Goal: Information Seeking & Learning: Check status

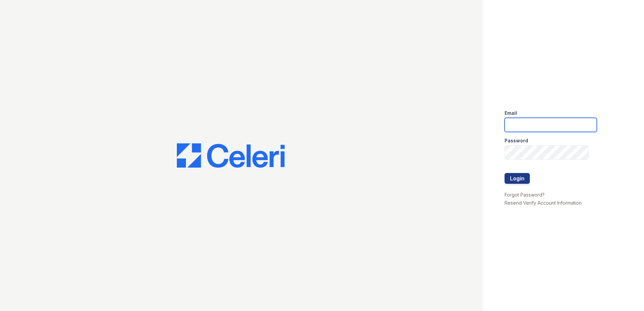
click at [522, 124] on input "email" at bounding box center [550, 125] width 92 height 14
type input "[EMAIL_ADDRESS][DOMAIN_NAME]"
click at [517, 175] on button "Login" at bounding box center [516, 178] width 25 height 11
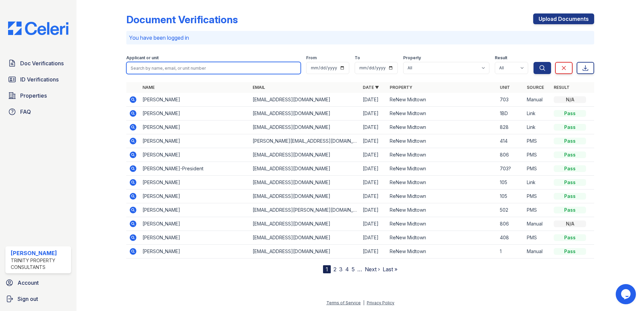
click at [171, 71] on input "search" at bounding box center [213, 68] width 174 height 12
type input "ivery"
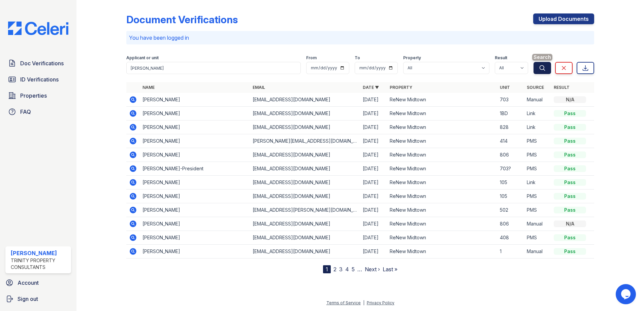
click at [539, 73] on button "Search" at bounding box center [542, 68] width 18 height 12
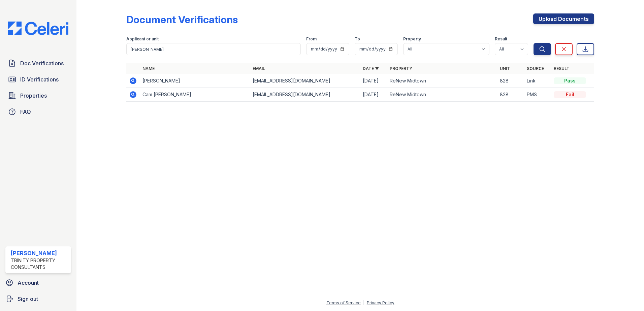
click at [134, 80] on icon at bounding box center [133, 81] width 8 height 8
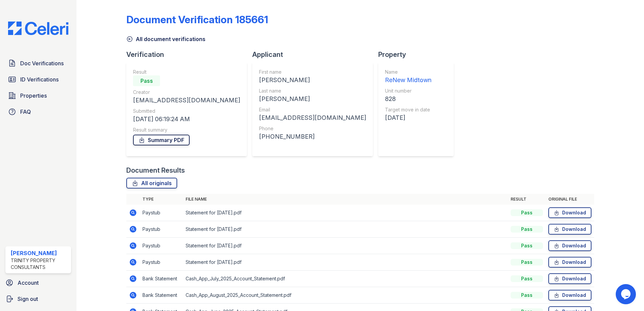
click at [166, 140] on link "Summary PDF" at bounding box center [161, 140] width 57 height 11
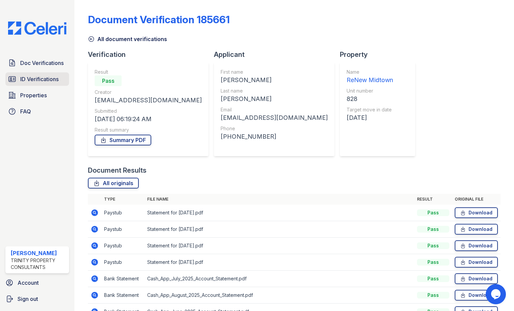
click at [36, 79] on span "ID Verifications" at bounding box center [39, 79] width 38 height 8
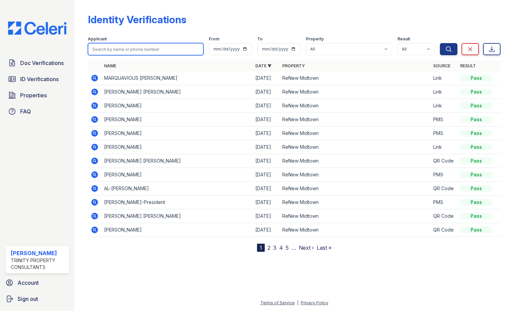
click at [121, 52] on input "search" at bounding box center [145, 49] width 115 height 12
type input "c"
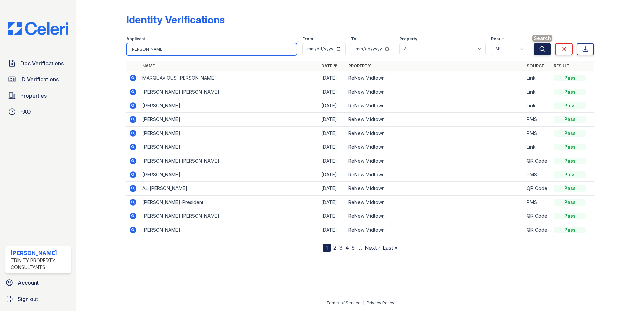
type input "ivery"
click at [544, 52] on icon "submit" at bounding box center [542, 49] width 7 height 7
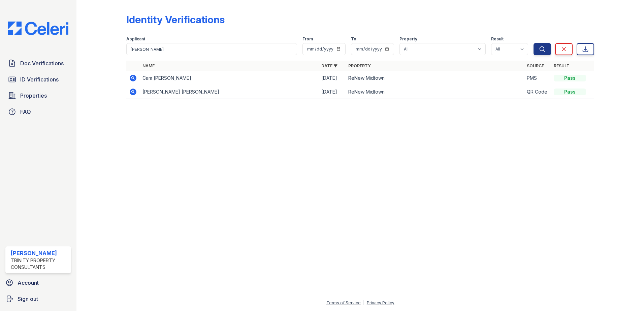
click at [133, 77] on icon at bounding box center [133, 78] width 2 height 2
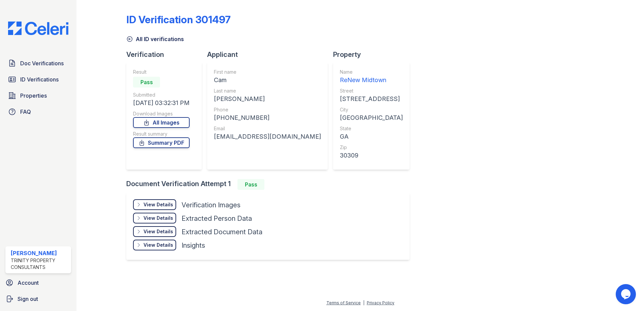
click at [162, 204] on div "View Details" at bounding box center [158, 204] width 30 height 7
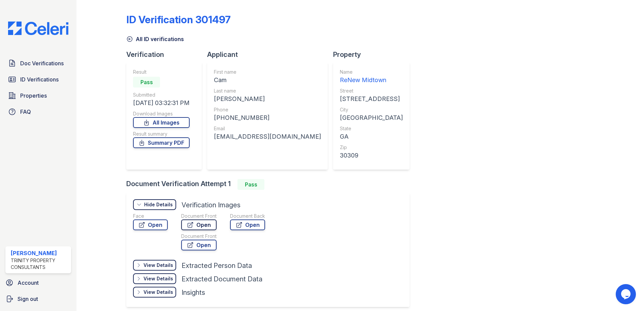
click at [192, 224] on icon at bounding box center [190, 224] width 7 height 7
click at [175, 142] on link "Summary PDF" at bounding box center [161, 142] width 57 height 11
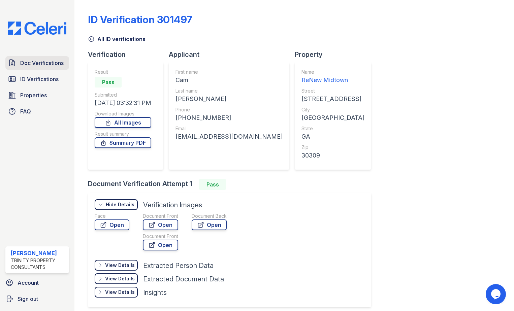
click at [50, 63] on span "Doc Verifications" at bounding box center [41, 63] width 43 height 8
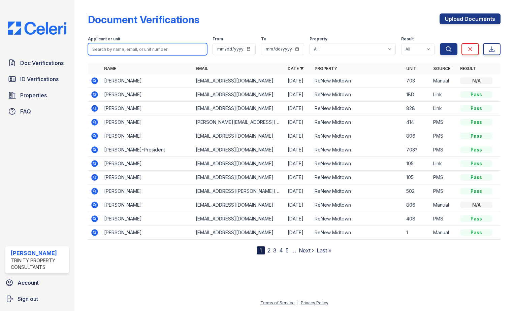
click at [148, 48] on input "search" at bounding box center [147, 49] width 119 height 12
type input "angela burgess"
click at [440, 43] on button "Search" at bounding box center [449, 49] width 18 height 12
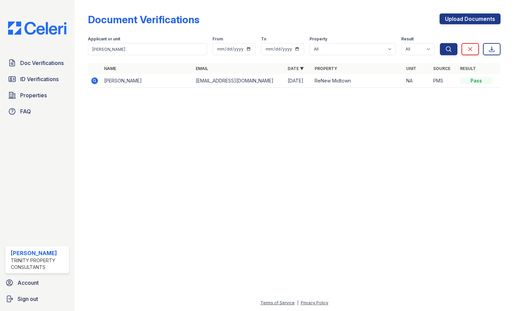
click at [97, 78] on icon at bounding box center [95, 81] width 8 height 8
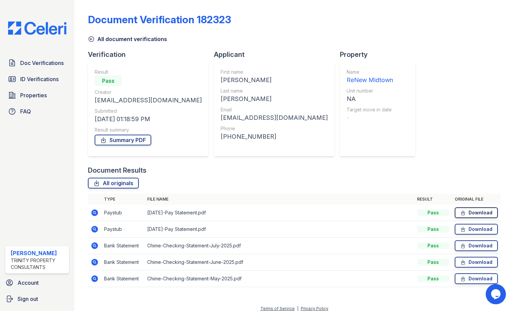
scroll to position [6, 0]
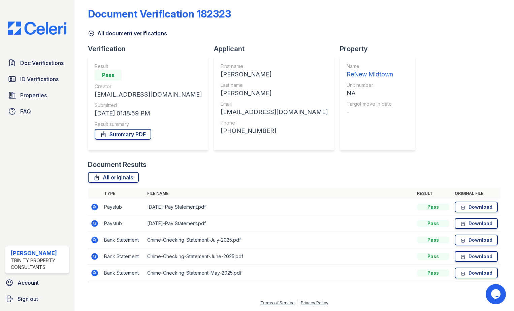
click at [94, 206] on icon at bounding box center [94, 207] width 2 height 2
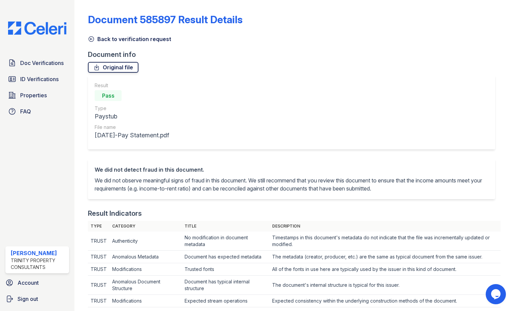
click at [121, 63] on link "Original file" at bounding box center [113, 67] width 50 height 11
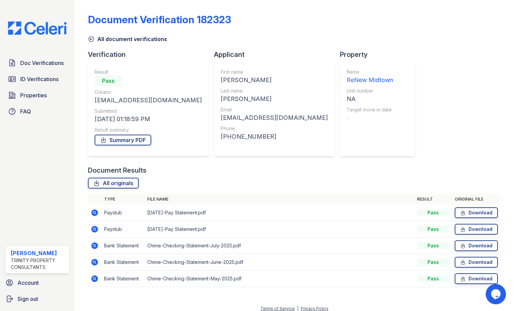
click at [94, 230] on icon at bounding box center [94, 229] width 2 height 2
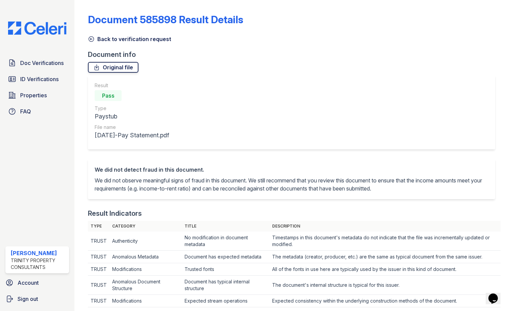
click at [110, 64] on link "Original file" at bounding box center [113, 67] width 50 height 11
click at [40, 63] on span "Doc Verifications" at bounding box center [41, 63] width 43 height 8
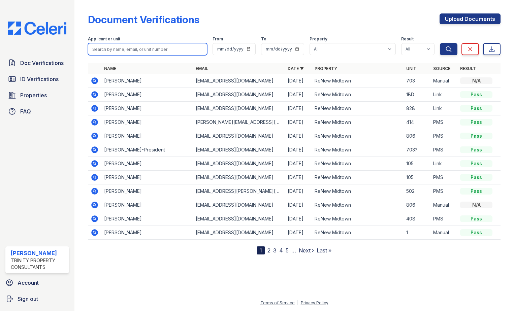
click at [135, 48] on input "search" at bounding box center [147, 49] width 119 height 12
type input "[PERSON_NAME]"
click at [440, 43] on button "Search" at bounding box center [449, 49] width 18 height 12
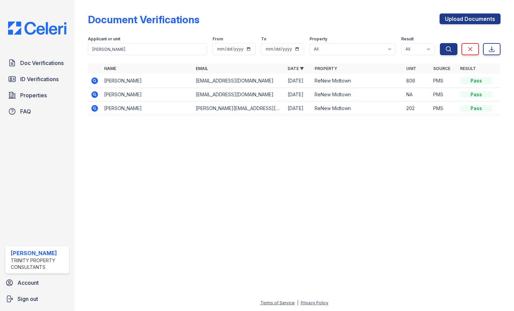
click at [98, 95] on icon at bounding box center [94, 94] width 7 height 7
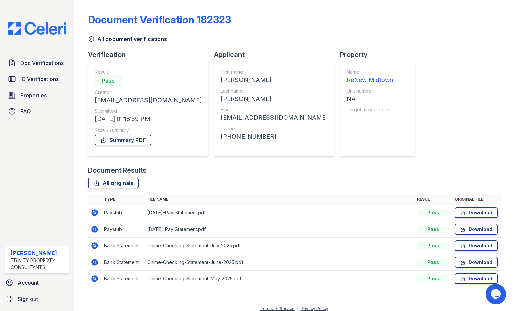
scroll to position [6, 0]
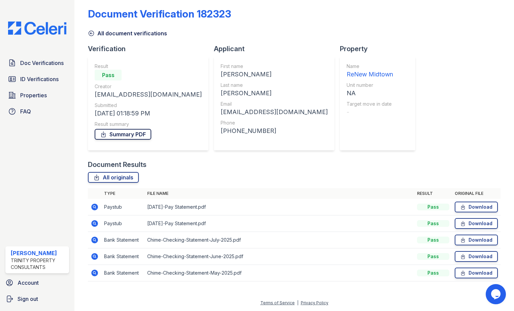
click at [122, 134] on link "Summary PDF" at bounding box center [123, 134] width 57 height 11
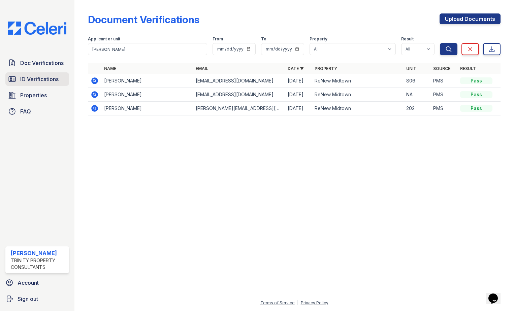
click at [33, 79] on span "ID Verifications" at bounding box center [39, 79] width 38 height 8
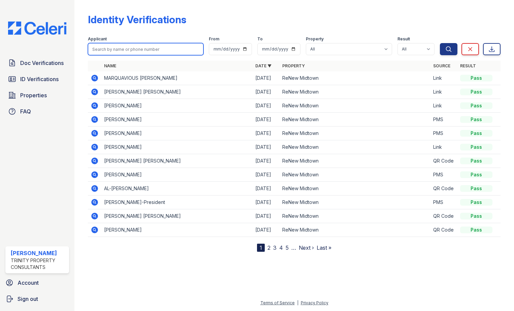
drag, startPoint x: 166, startPoint y: 51, endPoint x: 42, endPoint y: 30, distance: 125.6
click at [78, 57] on div "Identity Verifications Filter Applicant From To Property All ReNew Midtown Resu…" at bounding box center [293, 155] width 439 height 311
type input "angela"
click at [440, 43] on button "Search" at bounding box center [449, 49] width 18 height 12
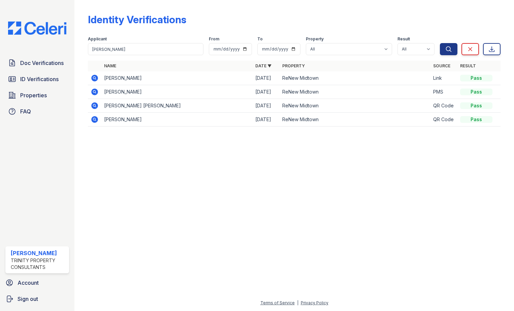
click at [94, 78] on icon at bounding box center [95, 78] width 8 height 8
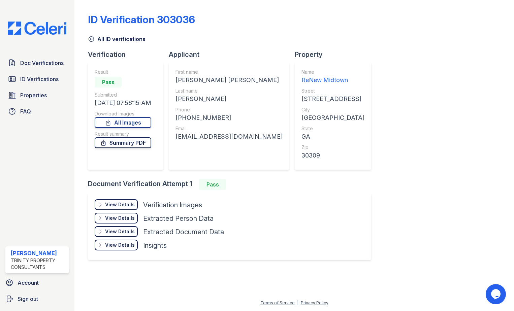
click at [120, 146] on link "Summary PDF" at bounding box center [123, 142] width 57 height 11
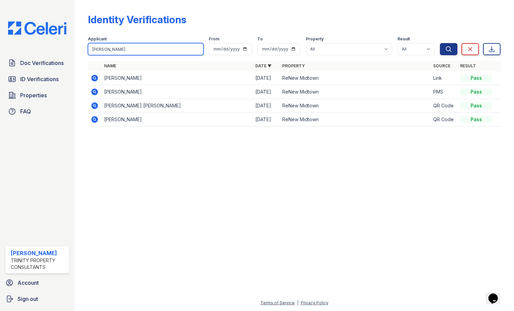
drag, startPoint x: 144, startPoint y: 46, endPoint x: -35, endPoint y: 42, distance: 178.8
click at [0, 42] on html "Doc Verifications ID Verifications Properties FAQ Larissa Williams Trinity Prop…" at bounding box center [257, 155] width 514 height 311
type input "Lakia"
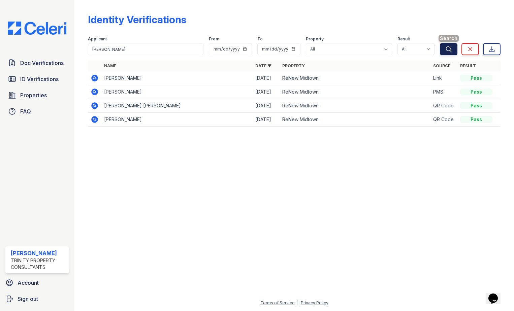
click at [454, 47] on button "Search" at bounding box center [449, 49] width 18 height 12
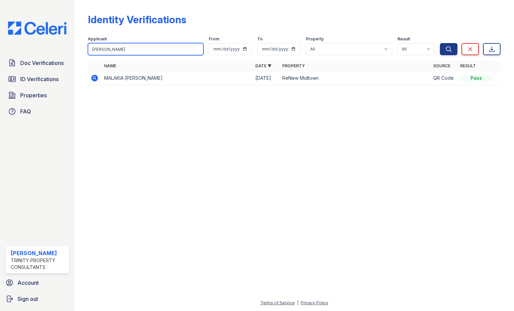
drag, startPoint x: 105, startPoint y: 50, endPoint x: -89, endPoint y: 44, distance: 194.6
click at [0, 44] on html "Doc Verifications ID Verifications Properties FAQ Larissa Williams Trinity Prop…" at bounding box center [257, 155] width 514 height 311
type input "lakita"
click at [440, 43] on button "Search" at bounding box center [449, 49] width 18 height 12
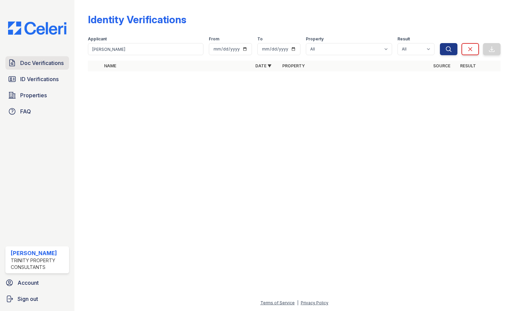
click at [53, 64] on span "Doc Verifications" at bounding box center [41, 63] width 43 height 8
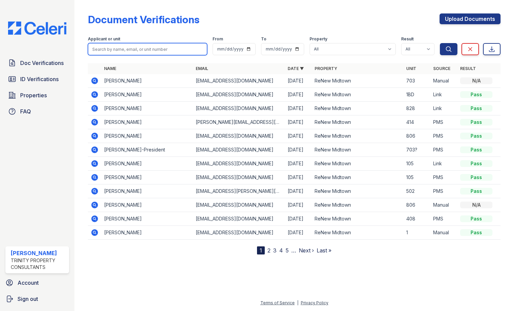
drag, startPoint x: 143, startPoint y: 49, endPoint x: 132, endPoint y: 26, distance: 25.4
click at [143, 49] on input "search" at bounding box center [147, 49] width 119 height 12
type input "lakita"
click at [440, 43] on button "Search" at bounding box center [449, 49] width 18 height 12
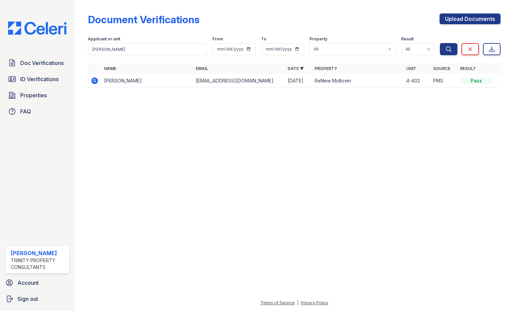
click at [96, 81] on icon at bounding box center [94, 80] width 7 height 7
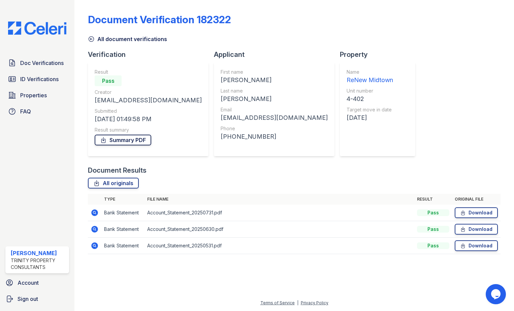
click at [131, 140] on link "Summary PDF" at bounding box center [123, 140] width 57 height 11
click at [62, 80] on link "ID Verifications" at bounding box center [37, 78] width 64 height 13
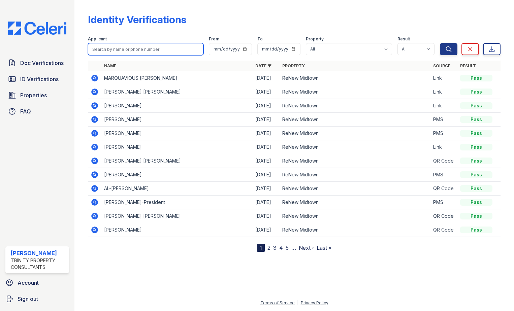
click at [138, 50] on input "search" at bounding box center [145, 49] width 115 height 12
type input "lakita"
click at [440, 43] on button "Search" at bounding box center [449, 49] width 18 height 12
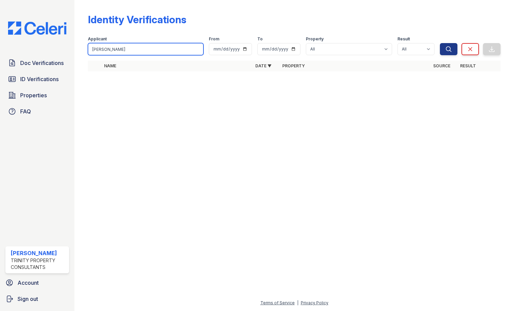
drag, startPoint x: 126, startPoint y: 50, endPoint x: -45, endPoint y: 57, distance: 171.8
click at [0, 57] on html "Doc Verifications ID Verifications Properties FAQ Larissa Williams Trinity Prop…" at bounding box center [257, 155] width 514 height 311
drag, startPoint x: 125, startPoint y: 52, endPoint x: -78, endPoint y: 53, distance: 202.3
click at [0, 53] on html "Doc Verifications ID Verifications Properties FAQ Larissa Williams Trinity Prop…" at bounding box center [257, 155] width 514 height 311
type input "hernadez"
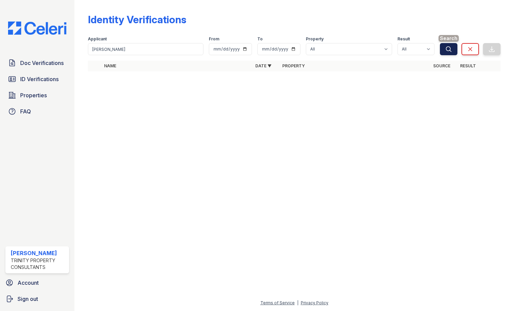
click at [445, 45] on button "Search" at bounding box center [449, 49] width 18 height 12
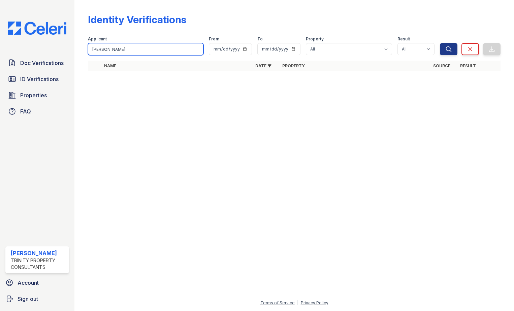
drag, startPoint x: 110, startPoint y: 48, endPoint x: -107, endPoint y: 59, distance: 217.4
click at [0, 59] on html "Doc Verifications ID Verifications Properties FAQ Larissa Williams Trinity Prop…" at bounding box center [257, 155] width 514 height 311
type input "wynn"
click at [440, 43] on button "Search" at bounding box center [449, 49] width 18 height 12
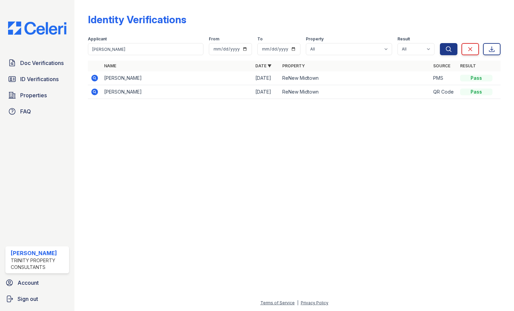
click at [91, 78] on icon at bounding box center [95, 78] width 8 height 8
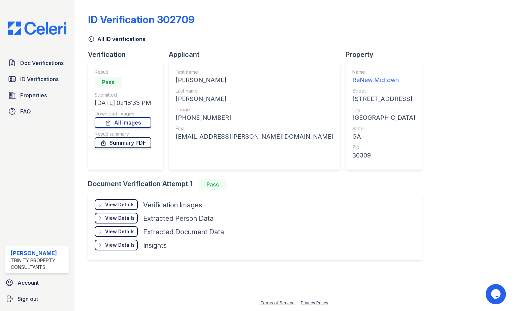
click at [126, 144] on link "Summary PDF" at bounding box center [123, 142] width 57 height 11
click at [93, 37] on icon at bounding box center [91, 39] width 7 height 7
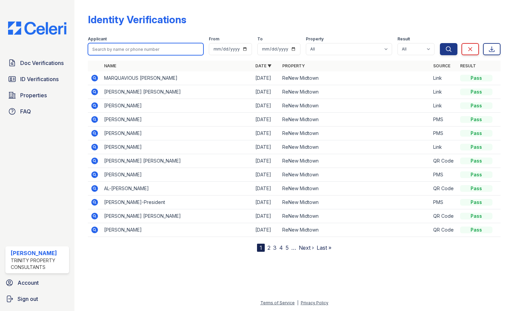
click at [116, 50] on input "search" at bounding box center [145, 49] width 115 height 12
type input "trenee"
click at [440, 43] on button "Search" at bounding box center [449, 49] width 18 height 12
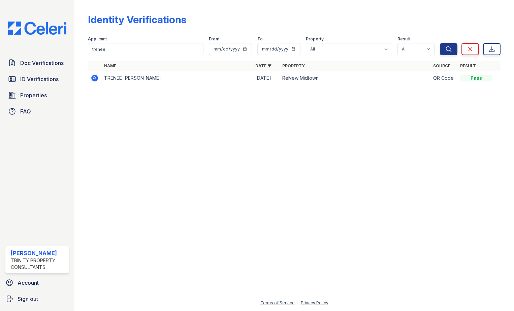
click at [95, 79] on icon at bounding box center [94, 78] width 7 height 7
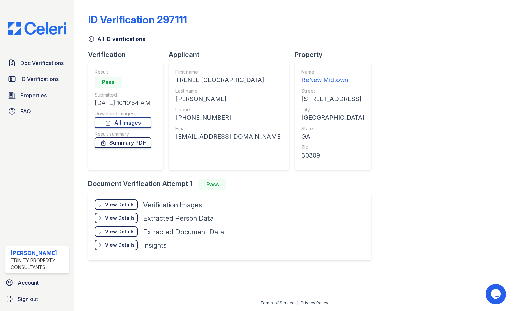
click at [127, 144] on link "Summary PDF" at bounding box center [123, 142] width 57 height 11
click at [36, 64] on span "Doc Verifications" at bounding box center [41, 63] width 43 height 8
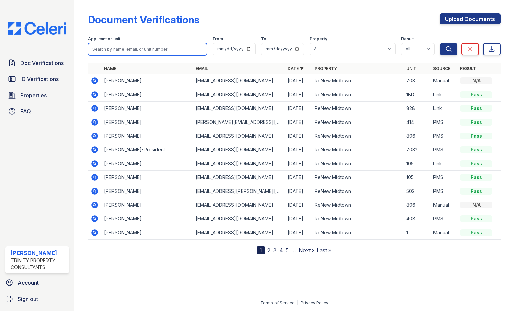
click at [134, 52] on input "search" at bounding box center [147, 49] width 119 height 12
type input "wynn"
click at [440, 43] on button "Search" at bounding box center [449, 49] width 18 height 12
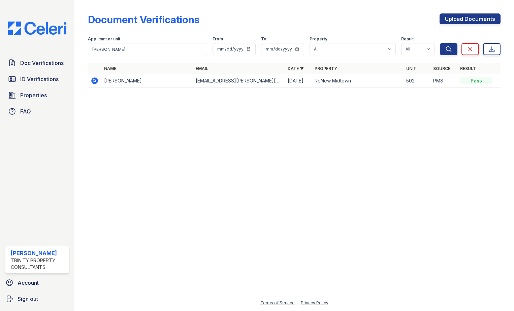
click at [94, 78] on icon at bounding box center [94, 80] width 7 height 7
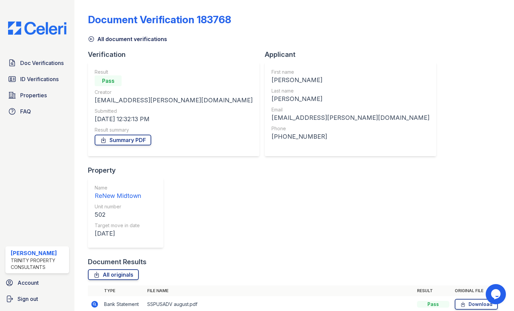
click at [95, 300] on icon at bounding box center [95, 304] width 8 height 8
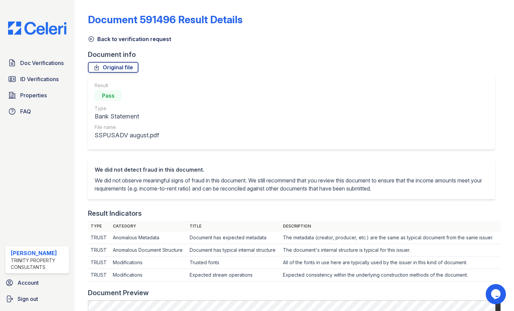
click at [91, 38] on icon at bounding box center [91, 39] width 7 height 7
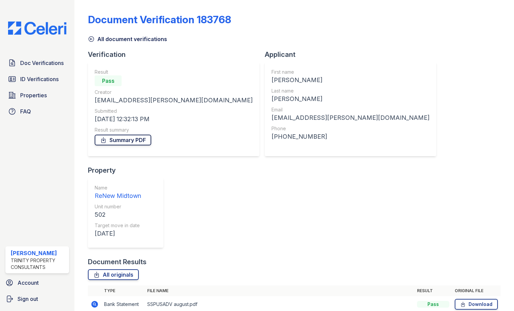
click at [119, 141] on link "Summary PDF" at bounding box center [123, 140] width 57 height 11
click at [92, 40] on icon at bounding box center [91, 39] width 7 height 7
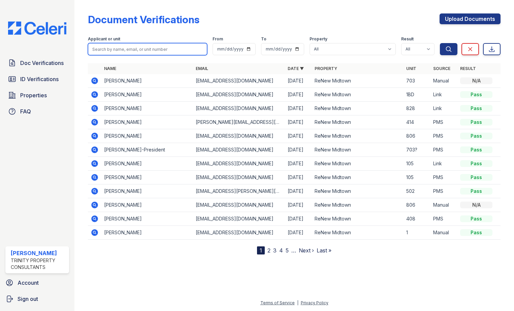
drag, startPoint x: 118, startPoint y: 53, endPoint x: 125, endPoint y: 47, distance: 8.9
click at [118, 52] on input "search" at bounding box center [147, 49] width 119 height 12
type input "trenee"
click at [440, 43] on button "Search" at bounding box center [449, 49] width 18 height 12
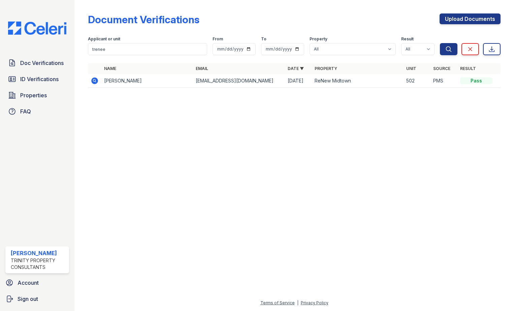
click at [104, 80] on td "Trenee Bowman" at bounding box center [147, 81] width 92 height 14
click at [93, 80] on icon at bounding box center [94, 80] width 7 height 7
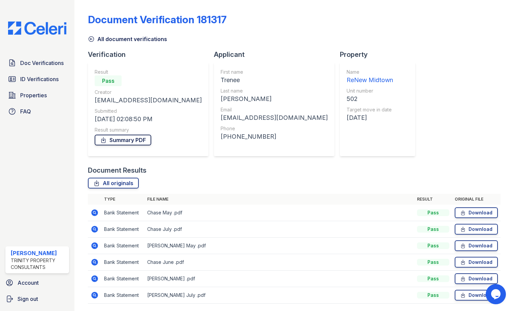
click at [137, 145] on div "Summary PDF" at bounding box center [148, 139] width 107 height 13
click at [138, 141] on link "Summary PDF" at bounding box center [123, 140] width 57 height 11
click at [107, 144] on link "Summary PDF" at bounding box center [123, 140] width 57 height 11
drag, startPoint x: 31, startPoint y: 61, endPoint x: 97, endPoint y: 57, distance: 66.4
click at [31, 61] on span "Doc Verifications" at bounding box center [41, 63] width 43 height 8
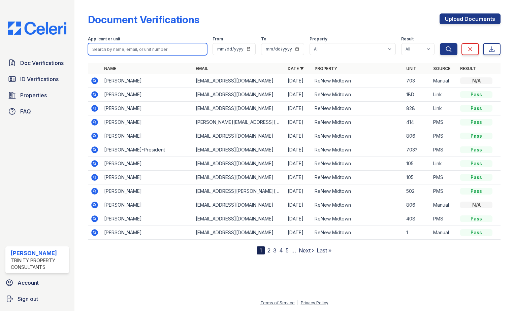
click at [122, 47] on input "search" at bounding box center [147, 49] width 119 height 12
type input "chauncey"
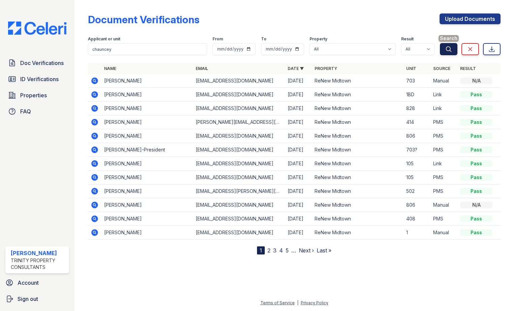
click at [447, 50] on icon "submit" at bounding box center [448, 49] width 7 height 7
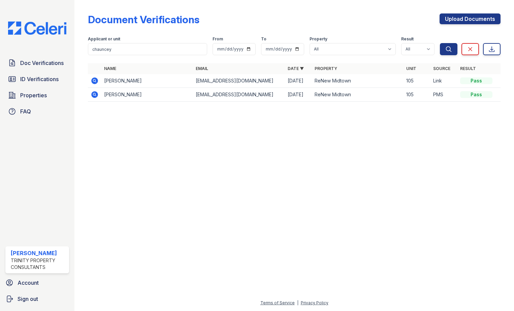
click at [95, 81] on icon at bounding box center [95, 81] width 8 height 8
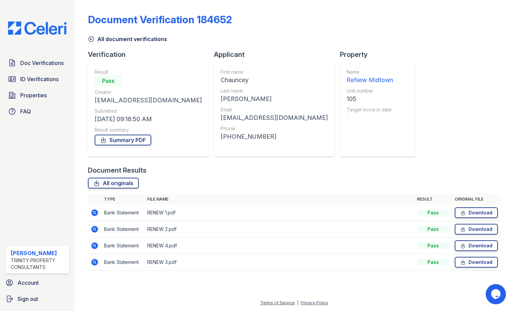
click at [94, 213] on icon at bounding box center [94, 212] width 2 height 2
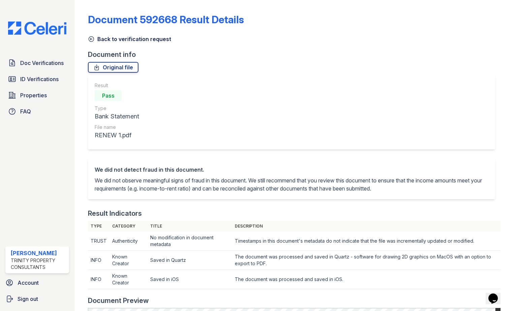
drag, startPoint x: 92, startPoint y: 38, endPoint x: 105, endPoint y: 62, distance: 27.0
click at [93, 38] on icon at bounding box center [91, 39] width 7 height 7
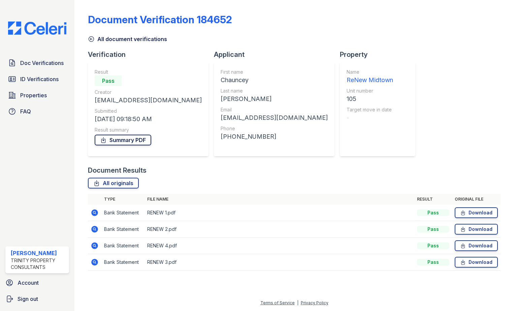
click at [123, 140] on link "Summary PDF" at bounding box center [123, 140] width 57 height 11
click at [49, 78] on span "ID Verifications" at bounding box center [39, 79] width 38 height 8
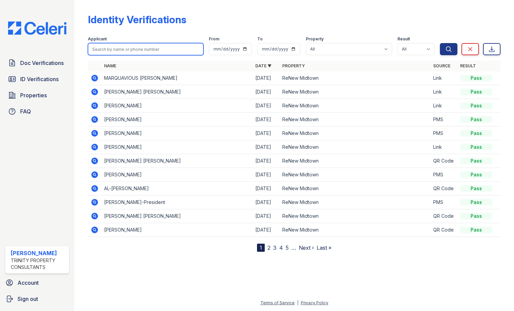
click at [121, 48] on input "search" at bounding box center [145, 49] width 115 height 12
type input "harris"
click at [440, 43] on button "Search" at bounding box center [449, 49] width 18 height 12
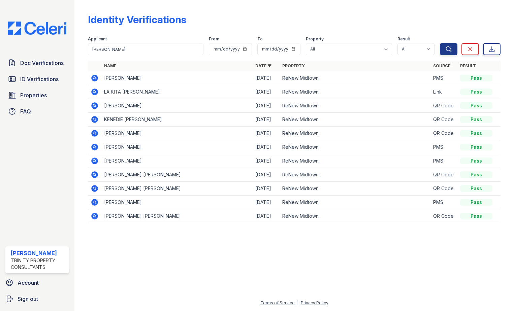
click at [96, 79] on icon at bounding box center [95, 78] width 8 height 8
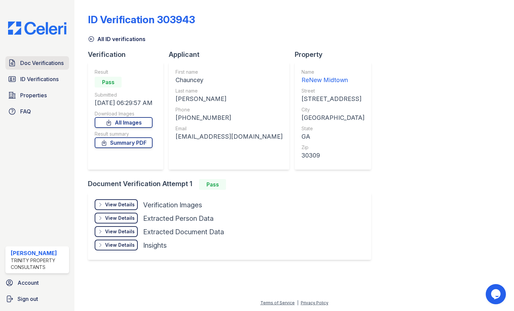
click at [47, 65] on span "Doc Verifications" at bounding box center [41, 63] width 43 height 8
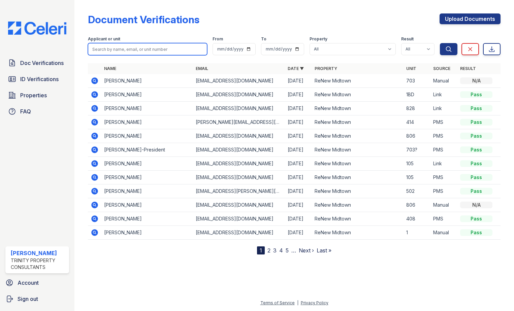
click at [114, 48] on input "search" at bounding box center [147, 49] width 119 height 12
drag, startPoint x: 103, startPoint y: 47, endPoint x: 2, endPoint y: 51, distance: 101.1
click at [7, 52] on div "Doc Verifications ID Verifications Properties FAQ Larissa Williams Trinity Prop…" at bounding box center [257, 155] width 514 height 311
type input "margarita"
click at [440, 43] on button "Search" at bounding box center [449, 49] width 18 height 12
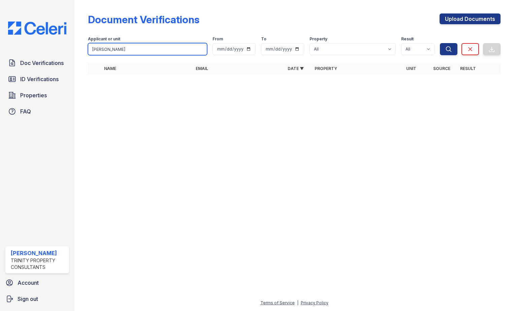
drag, startPoint x: 62, startPoint y: 51, endPoint x: -143, endPoint y: 57, distance: 204.7
click at [0, 57] on html "Doc Verifications ID Verifications Properties FAQ Larissa Williams Trinity Prop…" at bounding box center [257, 155] width 514 height 311
type input "williams"
click at [440, 43] on button "Search" at bounding box center [449, 49] width 18 height 12
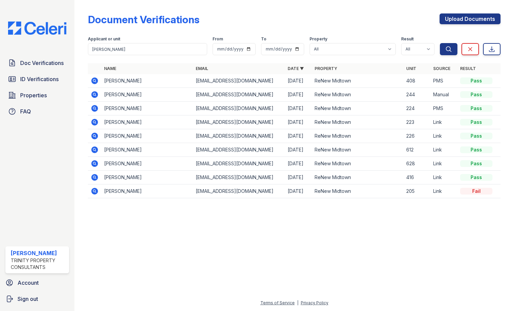
click at [92, 79] on icon at bounding box center [94, 80] width 7 height 7
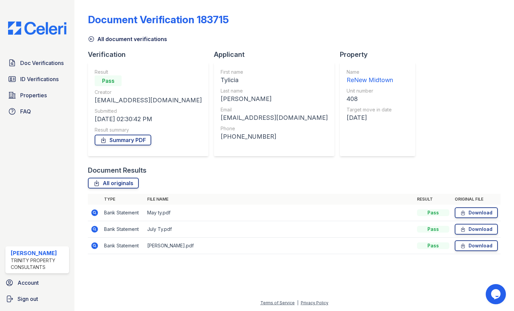
click at [96, 212] on icon at bounding box center [94, 212] width 7 height 7
click at [91, 247] on icon at bounding box center [95, 246] width 8 height 8
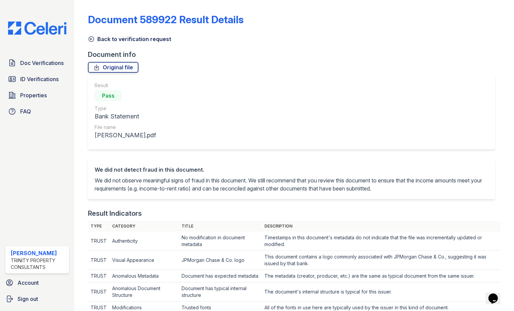
click at [95, 38] on icon at bounding box center [91, 39] width 7 height 7
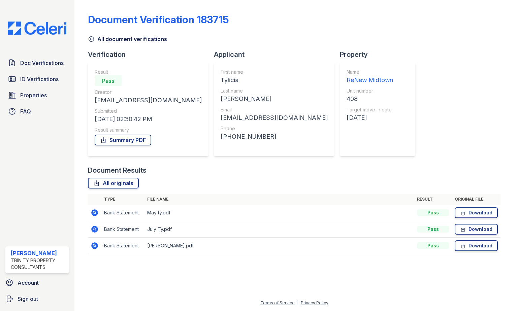
click at [92, 42] on link "All document verifications" at bounding box center [127, 39] width 79 height 8
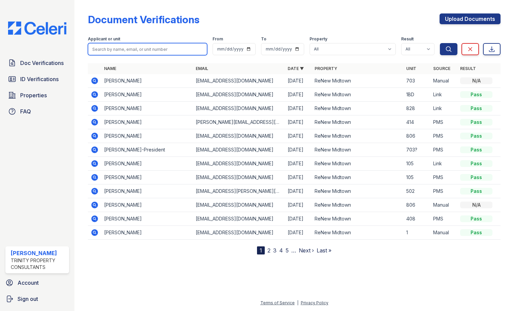
click at [114, 48] on input "search" at bounding box center [147, 49] width 119 height 12
type input "margarita"
click at [440, 43] on button "Search" at bounding box center [449, 49] width 18 height 12
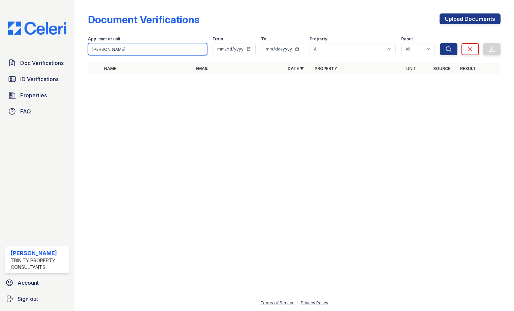
click at [148, 48] on input "margarita" at bounding box center [147, 49] width 119 height 12
type input "margarita williams"
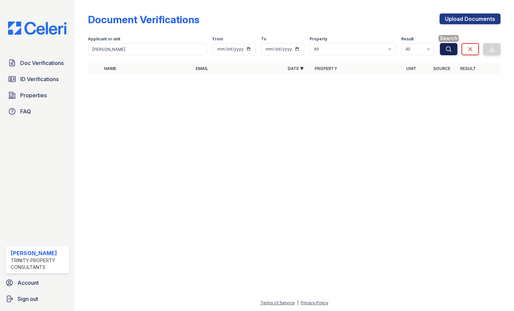
click at [441, 47] on button "Search" at bounding box center [449, 49] width 18 height 12
click at [442, 48] on button "Search" at bounding box center [449, 49] width 18 height 12
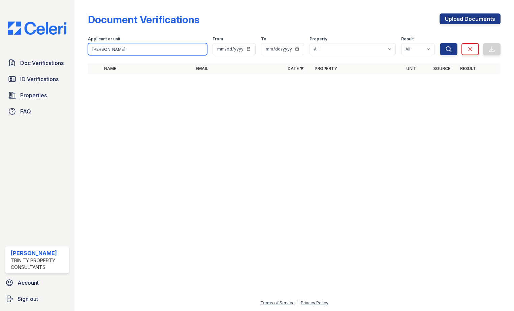
drag, startPoint x: 137, startPoint y: 51, endPoint x: -57, endPoint y: 35, distance: 194.2
click at [0, 35] on html "Doc Verifications ID Verifications Properties FAQ Larissa Williams Trinity Prop…" at bounding box center [257, 155] width 514 height 311
type input "williams"
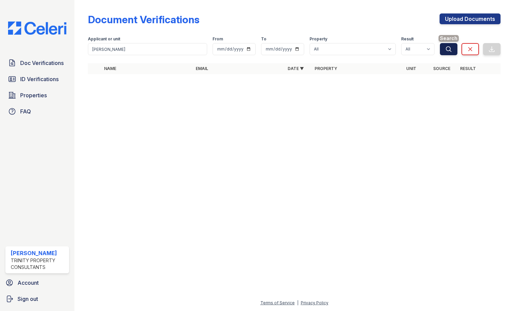
click at [446, 48] on icon "submit" at bounding box center [448, 48] width 5 height 5
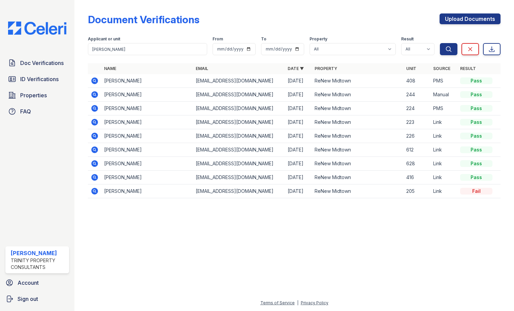
click at [93, 76] on td at bounding box center [94, 81] width 13 height 14
click at [94, 79] on icon at bounding box center [95, 81] width 8 height 8
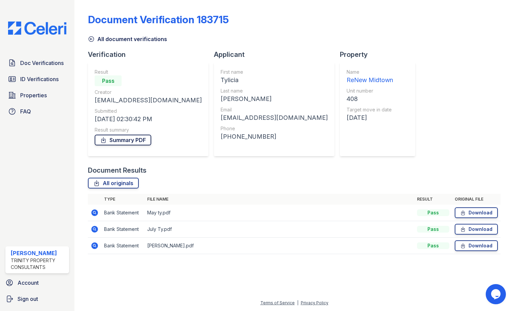
click at [130, 145] on link "Summary PDF" at bounding box center [123, 140] width 57 height 11
click at [92, 36] on icon at bounding box center [91, 39] width 7 height 7
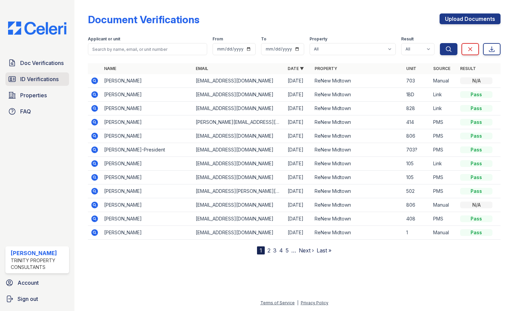
click at [46, 81] on span "ID Verifications" at bounding box center [39, 79] width 38 height 8
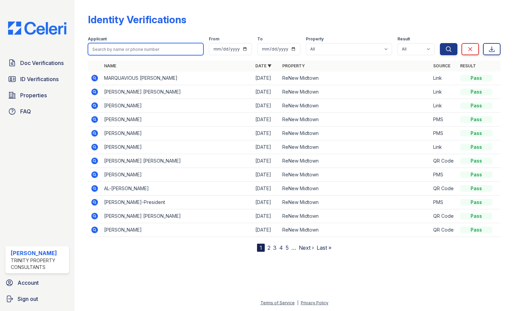
click at [124, 49] on input "search" at bounding box center [145, 49] width 115 height 12
type input "Margarita"
click at [440, 43] on button "Search" at bounding box center [449, 49] width 18 height 12
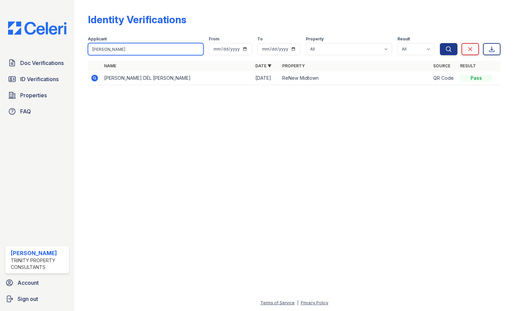
drag, startPoint x: 123, startPoint y: 51, endPoint x: -165, endPoint y: 35, distance: 288.6
click at [0, 35] on html "Doc Verifications ID Verifications Properties FAQ Larissa Williams Trinity Prop…" at bounding box center [257, 155] width 514 height 311
type input "williams"
click at [440, 43] on button "Search" at bounding box center [449, 49] width 18 height 12
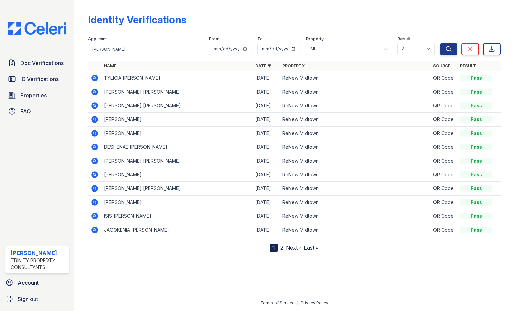
click at [96, 75] on icon at bounding box center [95, 78] width 8 height 8
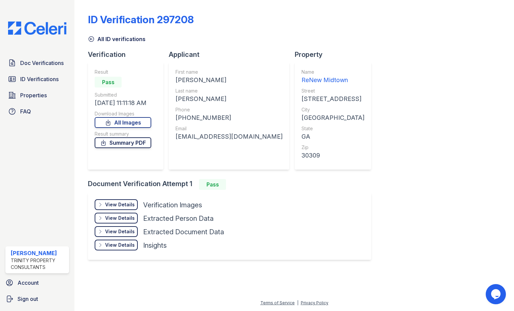
click at [118, 142] on link "Summary PDF" at bounding box center [123, 142] width 57 height 11
click at [8, 102] on div "Doc Verifications ID Verifications Properties FAQ" at bounding box center [37, 87] width 69 height 62
click at [20, 93] on link "Properties" at bounding box center [37, 95] width 64 height 13
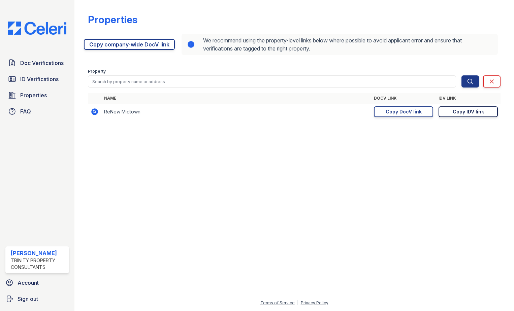
click at [471, 114] on div "Copy IDV link" at bounding box center [467, 111] width 31 height 7
click at [49, 62] on span "Doc Verifications" at bounding box center [41, 63] width 43 height 8
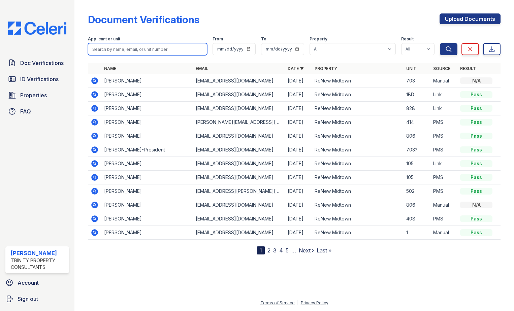
click at [133, 50] on input "search" at bounding box center [147, 49] width 119 height 12
drag, startPoint x: 163, startPoint y: 292, endPoint x: 160, endPoint y: 290, distance: 3.5
click at [162, 292] on div at bounding box center [294, 282] width 418 height 34
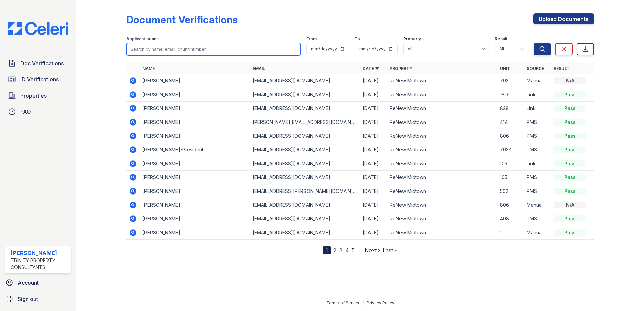
click at [151, 52] on input "search" at bounding box center [213, 49] width 174 height 12
type input "adrian boyd"
click at [513, 43] on button "Search" at bounding box center [542, 49] width 18 height 12
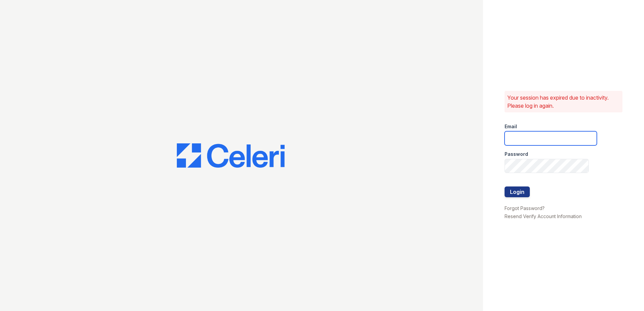
click at [513, 141] on input "email" at bounding box center [550, 138] width 92 height 14
type input "lawilliams@trinity-pm.com"
click at [513, 157] on div "Password" at bounding box center [550, 151] width 92 height 13
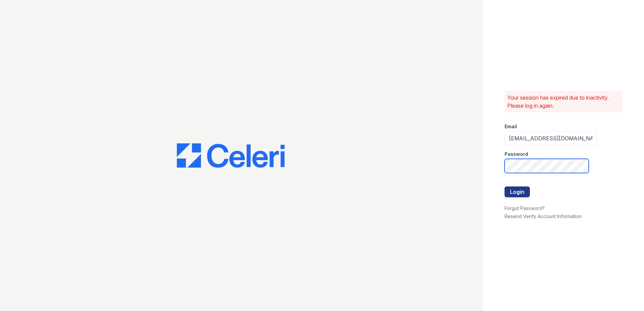
click at [504, 186] on button "Login" at bounding box center [516, 191] width 25 height 11
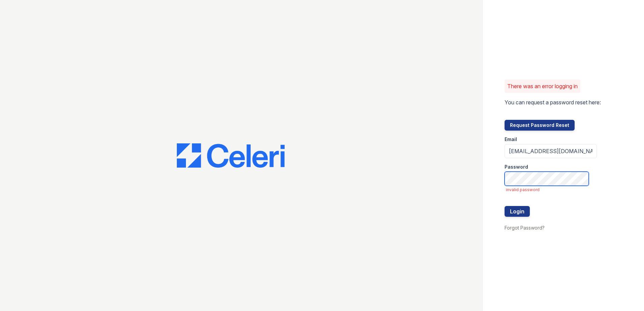
click at [504, 206] on button "Login" at bounding box center [516, 211] width 25 height 11
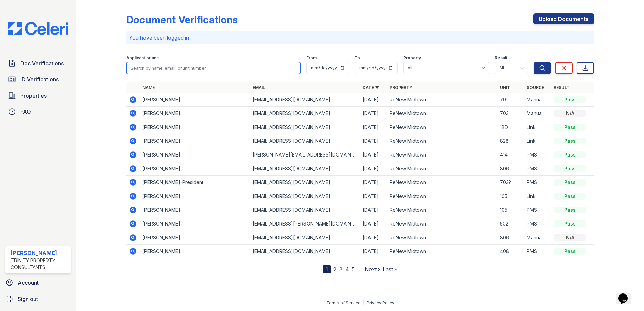
click at [140, 71] on input "search" at bounding box center [213, 68] width 174 height 12
type input "[PERSON_NAME]"
click at [533, 62] on button "Search" at bounding box center [542, 68] width 18 height 12
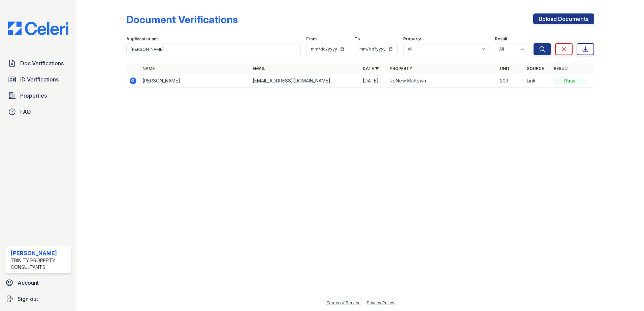
click at [148, 76] on td "[PERSON_NAME]" at bounding box center [195, 81] width 110 height 14
click at [128, 82] on td at bounding box center [132, 81] width 13 height 14
click at [133, 81] on icon at bounding box center [133, 80] width 2 height 2
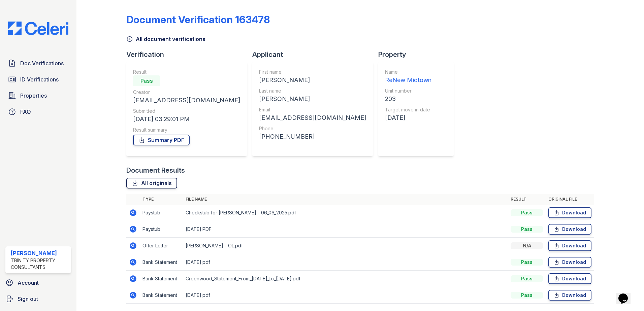
click at [144, 186] on link "All originals" at bounding box center [151, 183] width 51 height 11
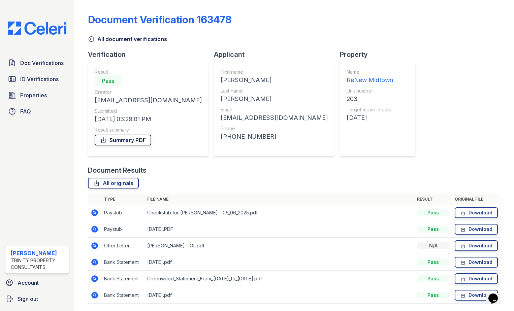
click at [126, 139] on link "Summary PDF" at bounding box center [123, 140] width 57 height 11
click at [46, 78] on span "ID Verifications" at bounding box center [39, 79] width 38 height 8
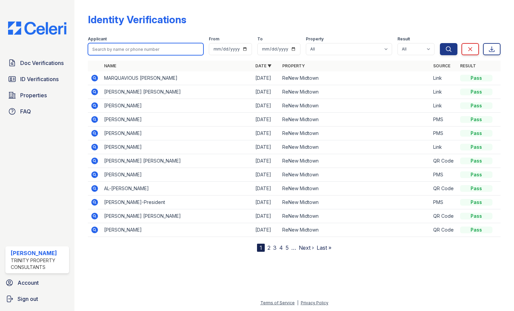
click at [141, 48] on input "search" at bounding box center [145, 49] width 115 height 12
type input "boyd"
click at [440, 43] on button "Search" at bounding box center [449, 49] width 18 height 12
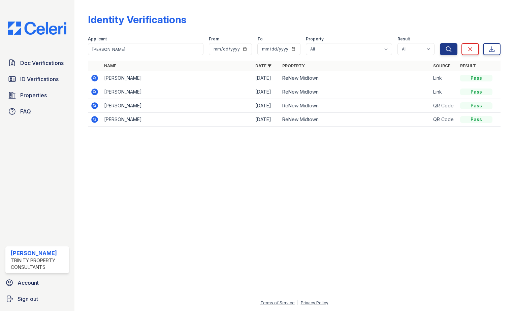
click at [97, 77] on icon at bounding box center [94, 78] width 7 height 7
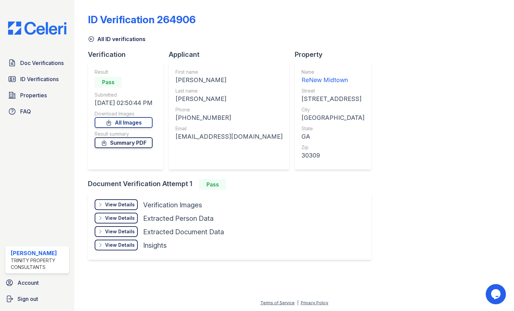
click at [141, 144] on link "Summary PDF" at bounding box center [124, 142] width 58 height 11
click at [96, 39] on link "All ID verifications" at bounding box center [117, 39] width 58 height 8
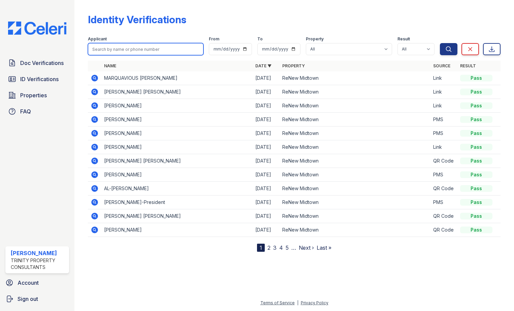
click at [122, 54] on input "search" at bounding box center [145, 49] width 115 height 12
type input "boyd"
click at [440, 43] on button "Search" at bounding box center [449, 49] width 18 height 12
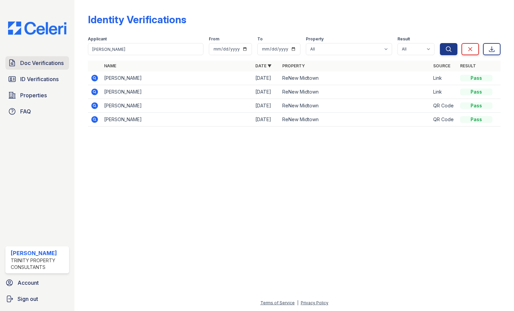
click at [61, 61] on span "Doc Verifications" at bounding box center [41, 63] width 43 height 8
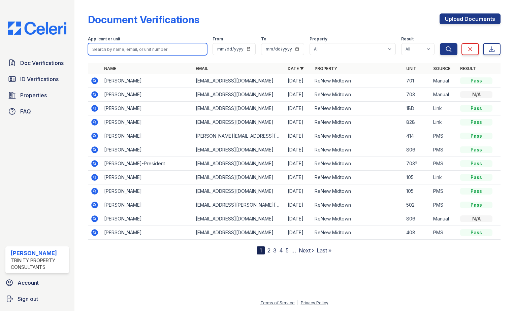
click at [111, 49] on input "search" at bounding box center [147, 49] width 119 height 12
type input "boyd"
click at [440, 43] on button "Search" at bounding box center [449, 49] width 18 height 12
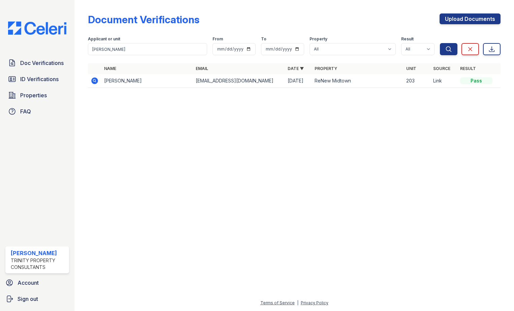
click at [98, 81] on icon at bounding box center [94, 80] width 7 height 7
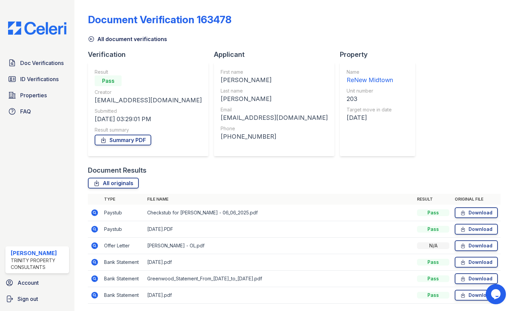
scroll to position [22, 0]
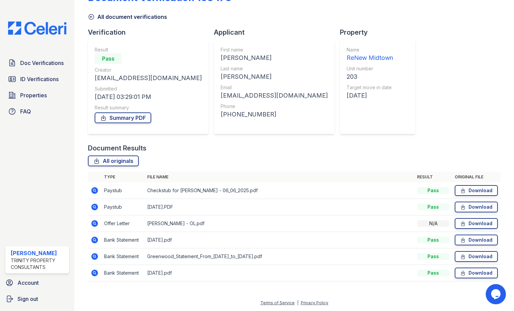
click at [97, 272] on icon at bounding box center [94, 273] width 7 height 7
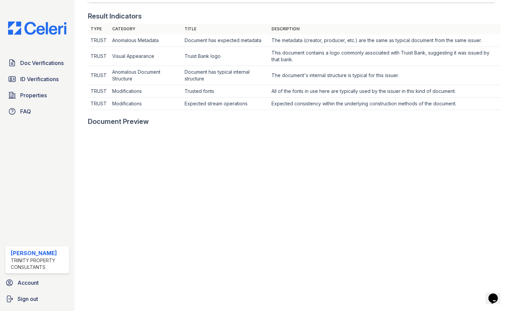
scroll to position [202, 0]
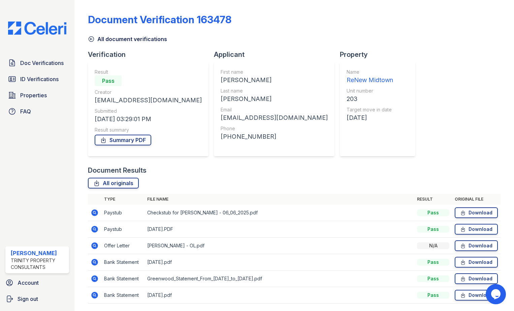
click at [95, 245] on icon at bounding box center [95, 246] width 8 height 8
click at [94, 225] on td at bounding box center [94, 229] width 13 height 16
click at [95, 233] on td at bounding box center [94, 229] width 13 height 16
click at [93, 230] on icon at bounding box center [94, 229] width 7 height 7
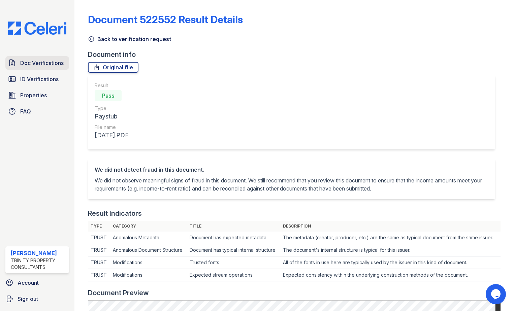
click at [48, 64] on span "Doc Verifications" at bounding box center [41, 63] width 43 height 8
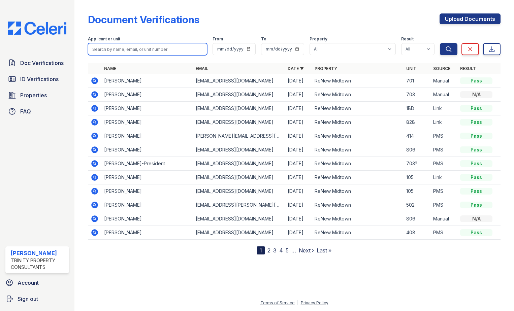
click at [168, 54] on input "search" at bounding box center [147, 49] width 119 height 12
type input "ama"
click at [95, 82] on icon at bounding box center [94, 80] width 7 height 7
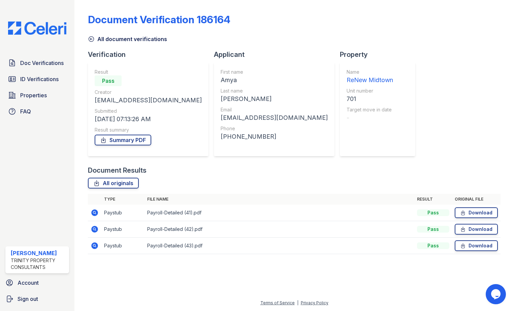
click at [96, 212] on icon at bounding box center [95, 213] width 8 height 8
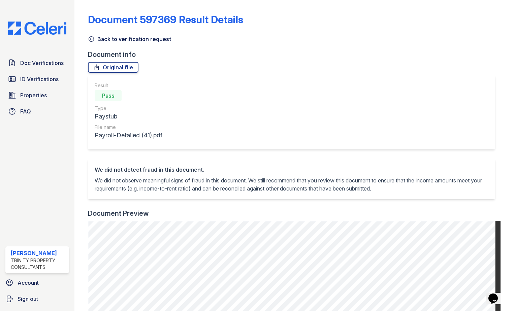
click at [93, 36] on icon at bounding box center [91, 39] width 7 height 7
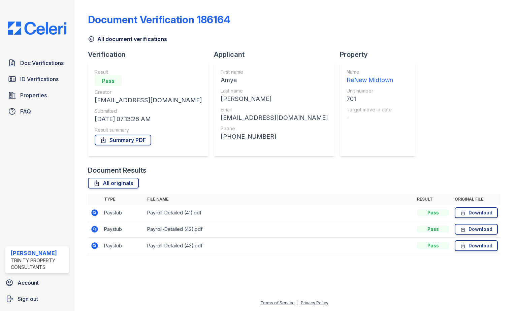
click at [98, 229] on icon at bounding box center [95, 229] width 8 height 8
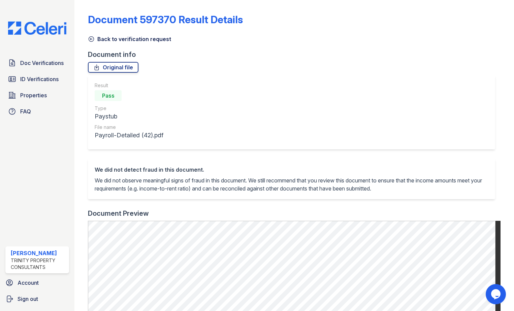
click at [90, 38] on icon at bounding box center [91, 39] width 7 height 7
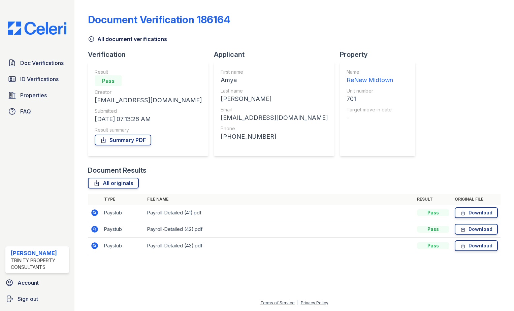
click at [94, 248] on icon at bounding box center [94, 245] width 7 height 7
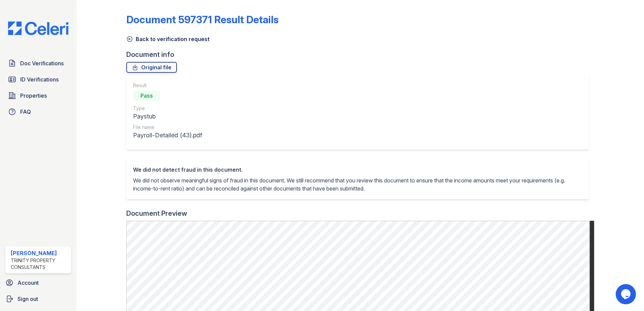
click at [130, 37] on icon at bounding box center [129, 39] width 7 height 7
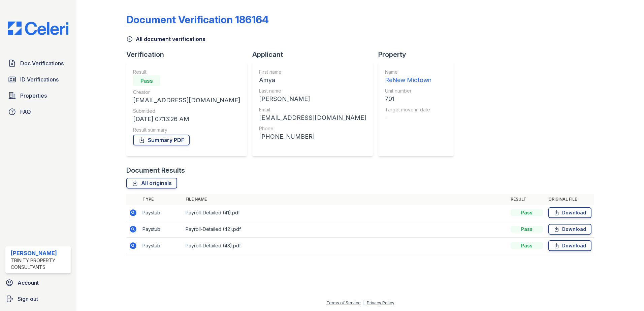
click at [129, 231] on icon at bounding box center [133, 229] width 8 height 8
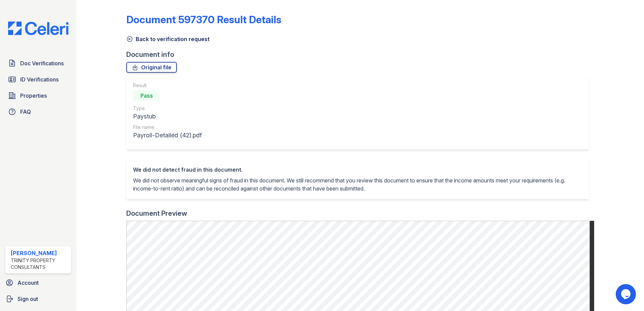
click at [130, 38] on icon at bounding box center [129, 39] width 7 height 7
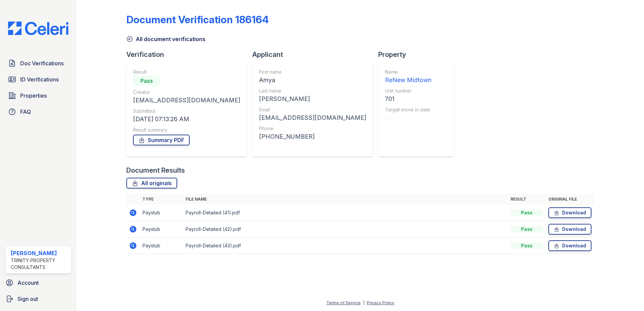
click at [134, 213] on icon at bounding box center [133, 213] width 8 height 8
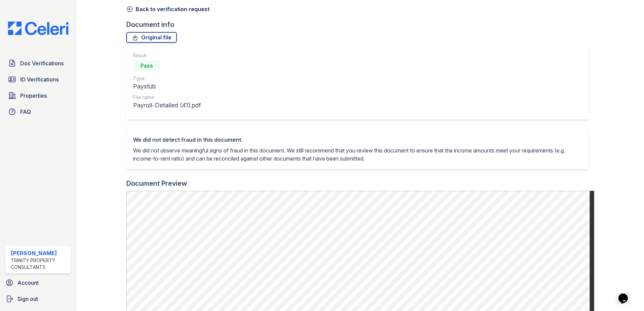
scroll to position [67, 0]
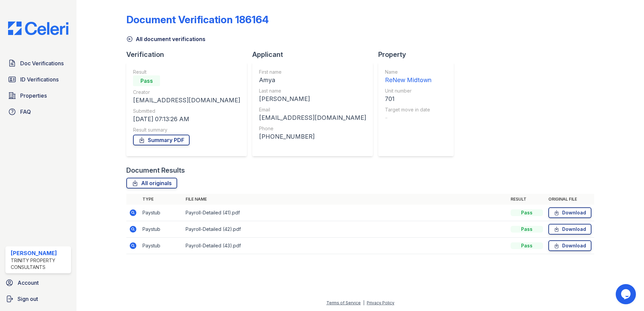
click at [133, 227] on icon at bounding box center [133, 229] width 7 height 7
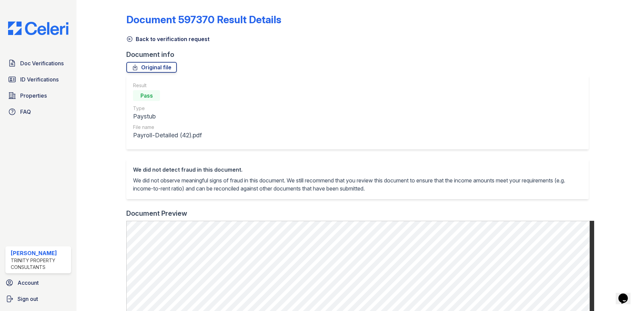
click at [133, 40] on link "Back to verification request" at bounding box center [167, 39] width 83 height 8
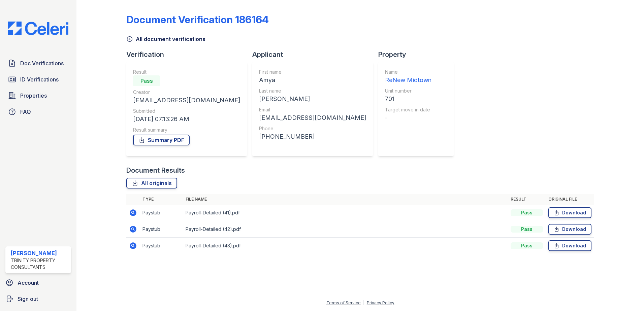
click at [131, 248] on icon at bounding box center [133, 245] width 7 height 7
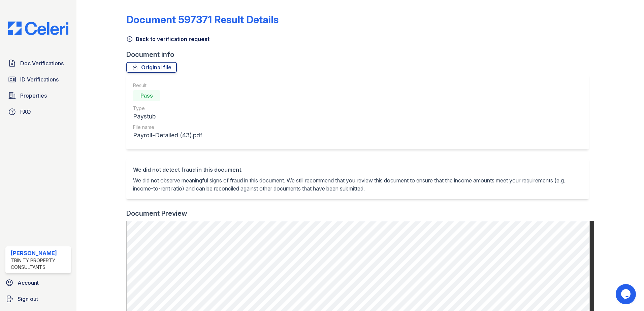
click at [128, 37] on icon at bounding box center [129, 39] width 5 height 5
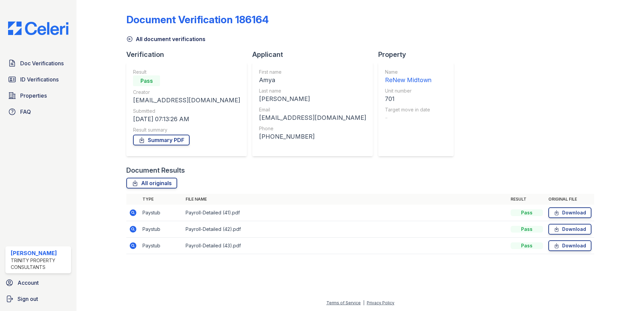
click at [134, 230] on icon at bounding box center [133, 229] width 8 height 8
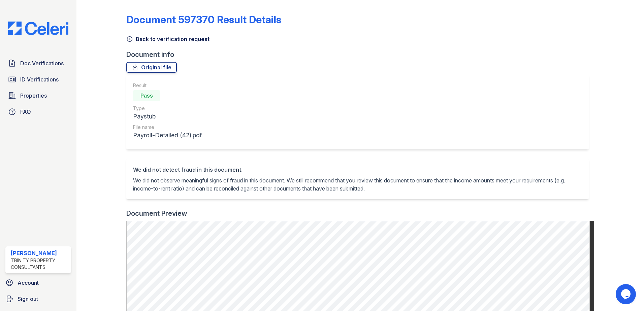
click at [137, 35] on link "Back to verification request" at bounding box center [167, 39] width 83 height 8
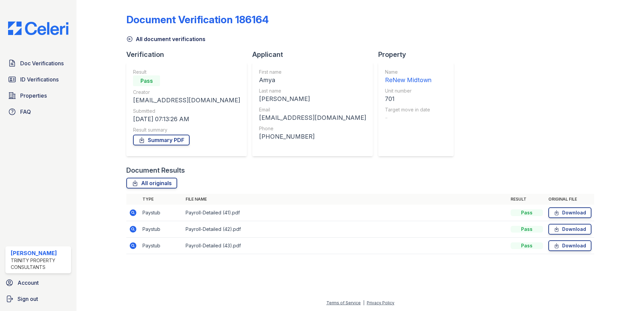
click at [128, 231] on td at bounding box center [132, 229] width 13 height 16
click at [132, 229] on icon at bounding box center [133, 229] width 2 height 2
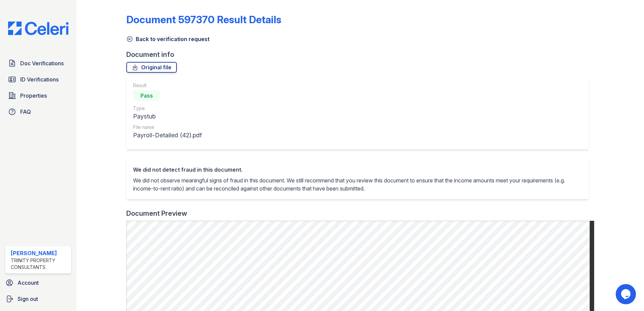
click at [130, 39] on icon at bounding box center [129, 39] width 5 height 5
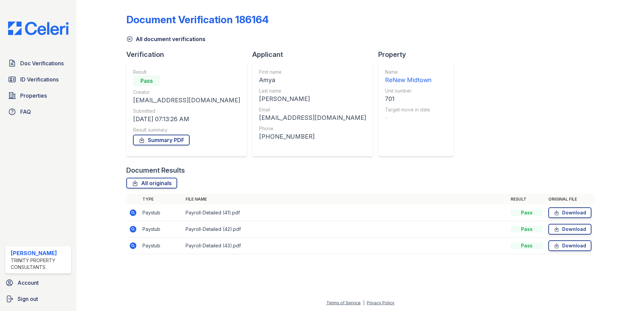
click at [133, 211] on icon at bounding box center [133, 213] width 8 height 8
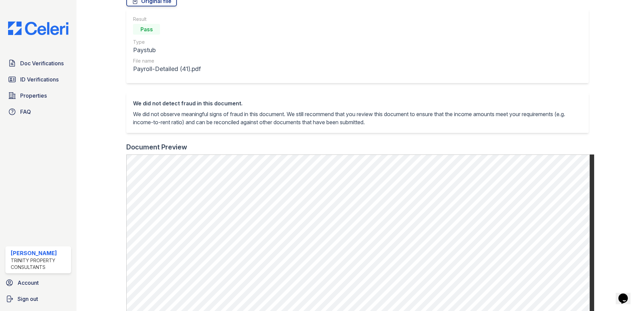
scroll to position [168, 0]
